Goal: Task Accomplishment & Management: Manage account settings

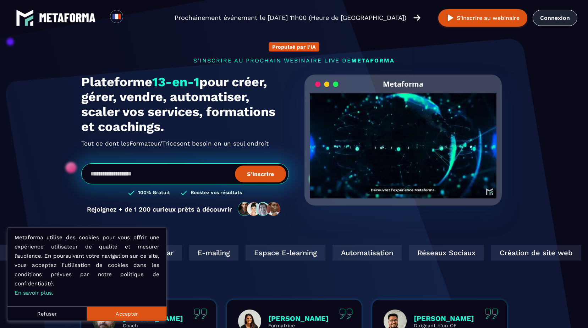
click at [554, 17] on link "Connexion" at bounding box center [554, 18] width 45 height 16
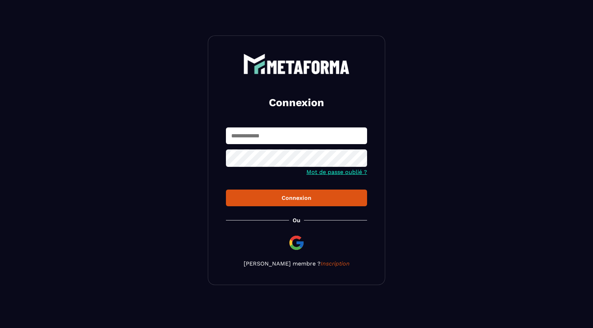
click at [258, 138] on input "text" at bounding box center [296, 135] width 141 height 17
type input "**********"
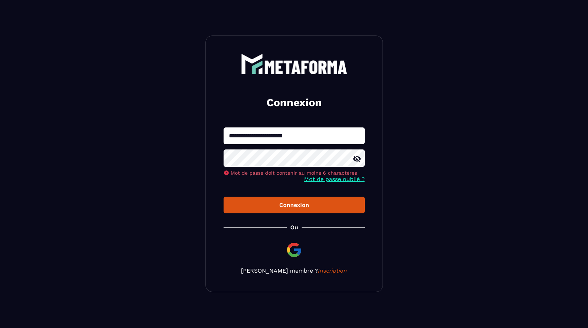
click at [360, 160] on icon at bounding box center [356, 159] width 9 height 9
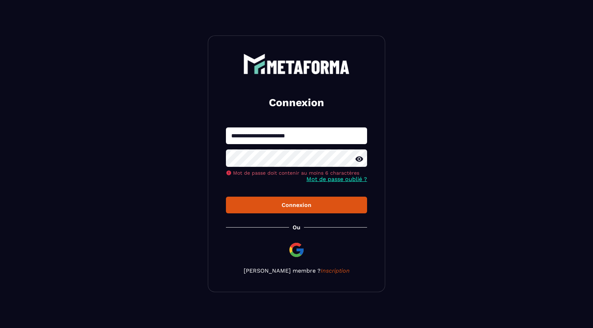
click at [319, 204] on button "Connexion" at bounding box center [296, 204] width 141 height 17
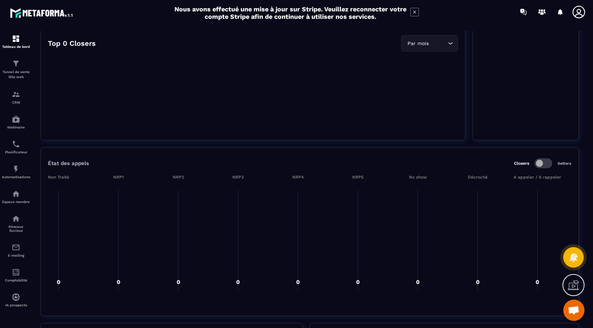
scroll to position [567, 0]
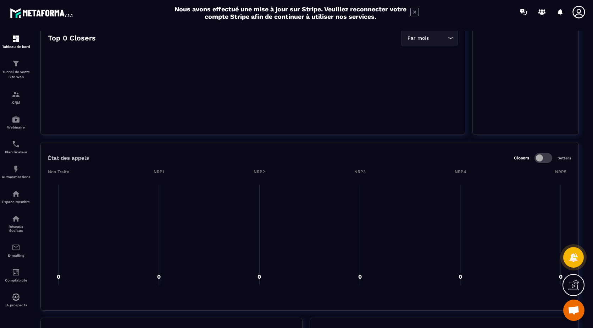
click at [571, 282] on icon at bounding box center [573, 284] width 11 height 11
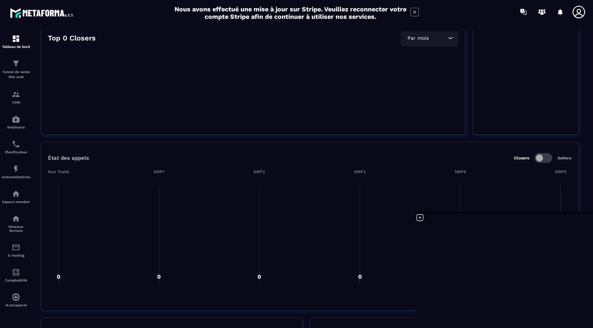
click at [420, 216] on icon at bounding box center [420, 217] width 9 height 9
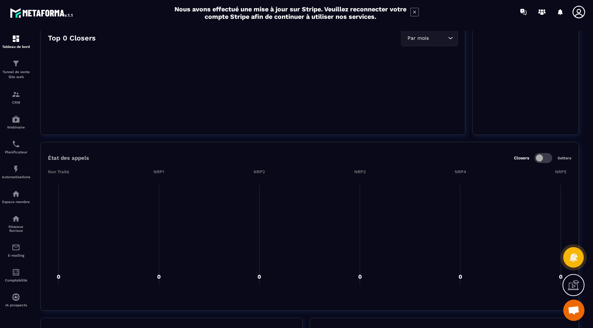
click at [583, 287] on div at bounding box center [573, 285] width 22 height 22
